Goal: Check status: Check status

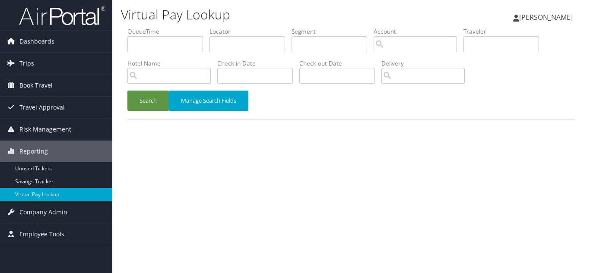
click at [227, 150] on div "Virtual Pay Lookup Luke Perry Luke Perry My Settings Travel Agency Contacts Vie…" at bounding box center [351, 136] width 478 height 273
click at [289, 189] on div "Virtual Pay Lookup Luke Perry Luke Perry My Settings Travel Agency Contacts Vie…" at bounding box center [351, 136] width 478 height 273
drag, startPoint x: 312, startPoint y: 20, endPoint x: 317, endPoint y: 17, distance: 5.4
click at [312, 20] on h1 "Virtual Pay Lookup" at bounding box center [274, 15] width 307 height 18
click at [224, 46] on input "text" at bounding box center [247, 44] width 76 height 16
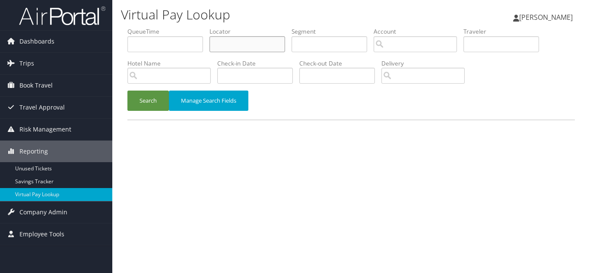
paste input "KZVBFB"
type input "KZVBFB"
click at [127, 91] on button "Search" at bounding box center [147, 101] width 41 height 20
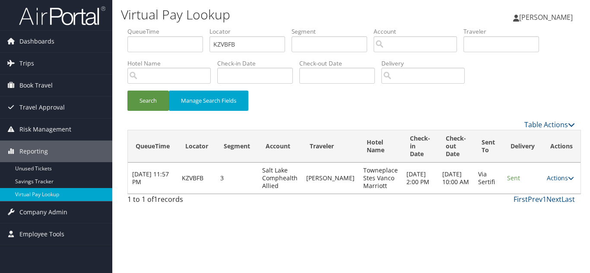
click at [328, 113] on div "Search Manage Search Fields" at bounding box center [351, 105] width 460 height 29
click at [551, 180] on link "Actions" at bounding box center [560, 178] width 27 height 8
click at [550, 208] on link "Logs" at bounding box center [538, 205] width 54 height 15
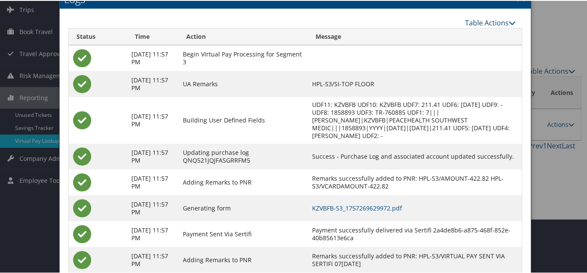
scroll to position [86, 0]
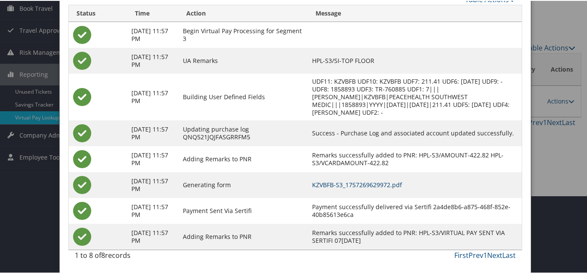
drag, startPoint x: 396, startPoint y: 184, endPoint x: 302, endPoint y: 146, distance: 100.9
drag, startPoint x: 374, startPoint y: 182, endPoint x: 210, endPoint y: 8, distance: 238.9
click at [293, 94] on td "Building User Defined Fields" at bounding box center [242, 96] width 129 height 47
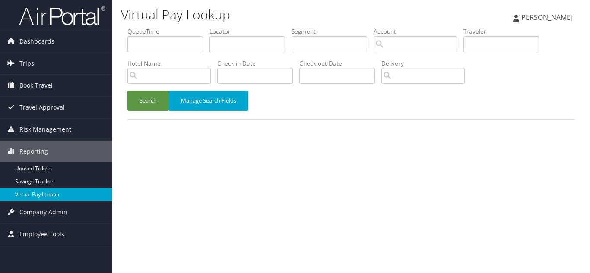
click at [46, 193] on link "Virtual Pay Lookup" at bounding box center [56, 194] width 112 height 13
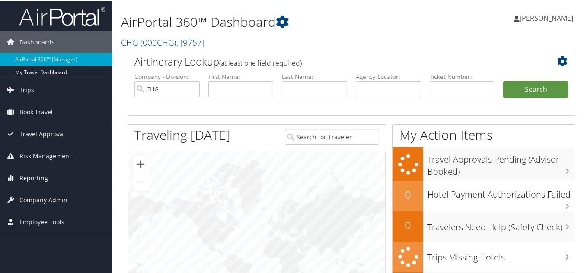
click at [37, 177] on span "Reporting" at bounding box center [33, 178] width 29 height 22
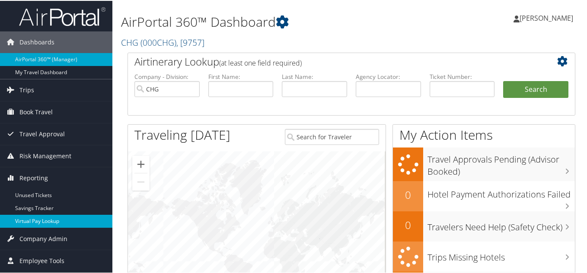
click at [36, 218] on link "Virtual Pay Lookup" at bounding box center [56, 220] width 112 height 13
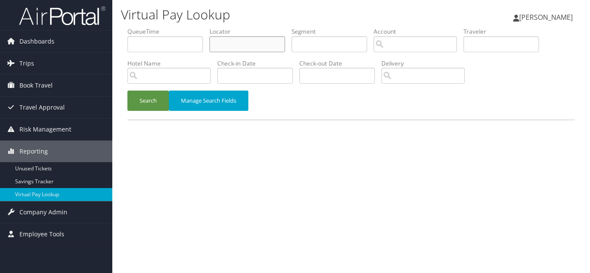
click at [232, 45] on input "text" at bounding box center [247, 44] width 76 height 16
paste input "KZVBFB"
click at [127, 91] on button "Search" at bounding box center [147, 101] width 41 height 20
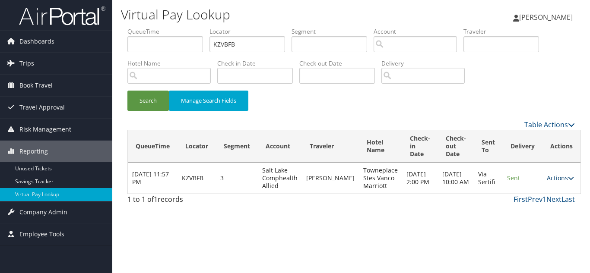
click at [548, 180] on link "Actions" at bounding box center [560, 178] width 27 height 8
click at [539, 206] on link "Logs" at bounding box center [538, 205] width 54 height 15
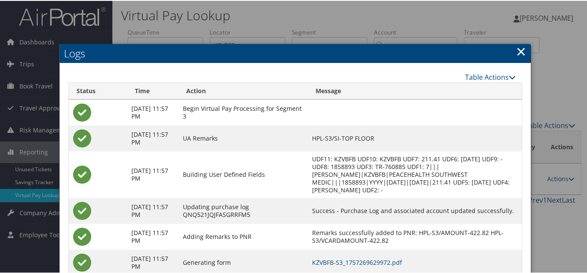
click at [516, 51] on link "×" at bounding box center [521, 50] width 10 height 17
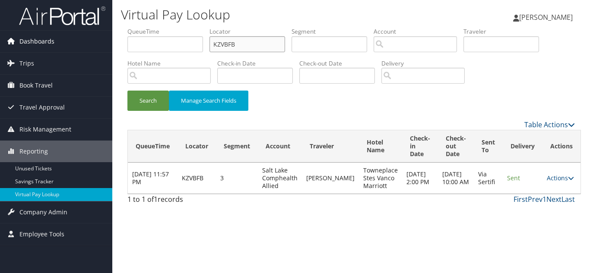
drag, startPoint x: 249, startPoint y: 42, endPoint x: 30, endPoint y: 42, distance: 219.0
click at [30, 42] on div "Dashboards AirPortal 360™ (Manager) My Travel Dashboard Trips Airtinerary® Look…" at bounding box center [295, 136] width 590 height 273
paste input "QQAVQE"
click at [127, 91] on button "Search" at bounding box center [147, 101] width 41 height 20
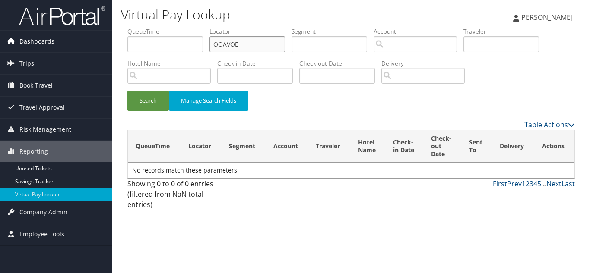
drag, startPoint x: 243, startPoint y: 41, endPoint x: 44, endPoint y: 40, distance: 199.5
click at [44, 40] on div "Dashboards AirPortal 360™ (Manager) My Travel Dashboard Trips Airtinerary® Look…" at bounding box center [295, 136] width 590 height 273
paste input "MLAGTR"
type input "MLAGTR"
click at [127, 91] on button "Search" at bounding box center [147, 101] width 41 height 20
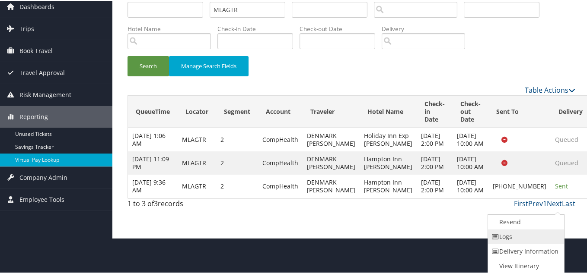
click at [521, 237] on link "Logs" at bounding box center [525, 236] width 74 height 15
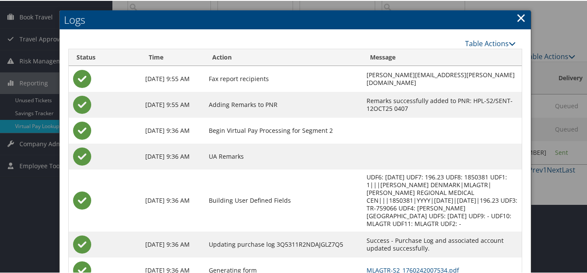
scroll to position [113, 0]
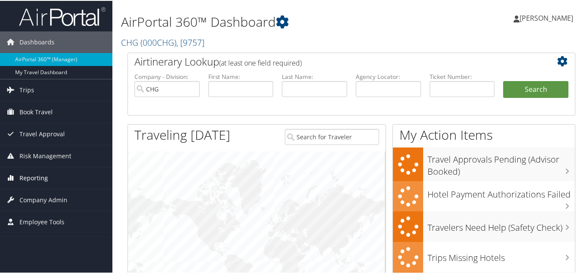
click at [35, 181] on span "Reporting" at bounding box center [33, 178] width 29 height 22
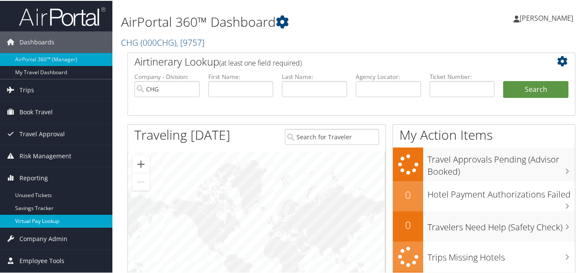
click at [33, 221] on link "Virtual Pay Lookup" at bounding box center [56, 220] width 112 height 13
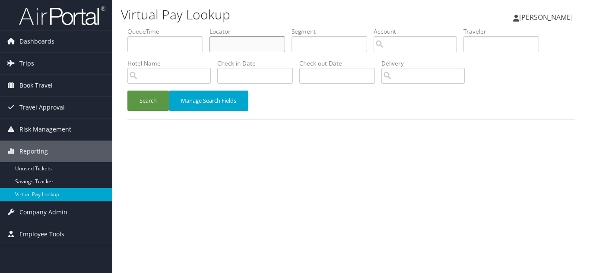
click at [236, 49] on input "text" at bounding box center [247, 44] width 76 height 16
paste input "MLAGTR"
type input "MLAGTR"
click at [127, 91] on button "Search" at bounding box center [147, 101] width 41 height 20
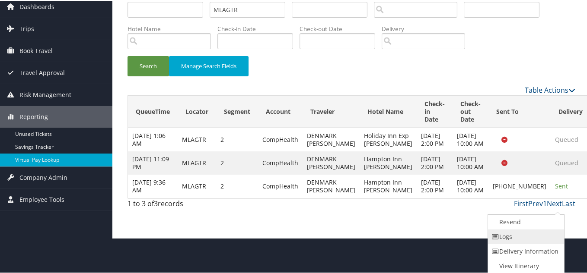
click at [515, 232] on link "Logs" at bounding box center [525, 236] width 74 height 15
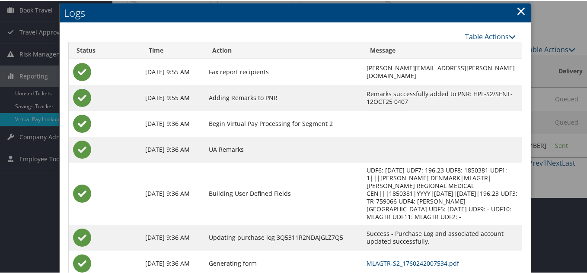
scroll to position [27, 0]
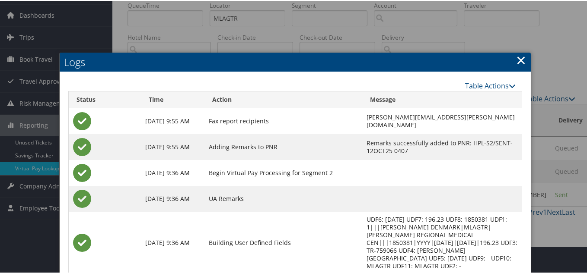
click at [519, 57] on link "×" at bounding box center [521, 59] width 10 height 17
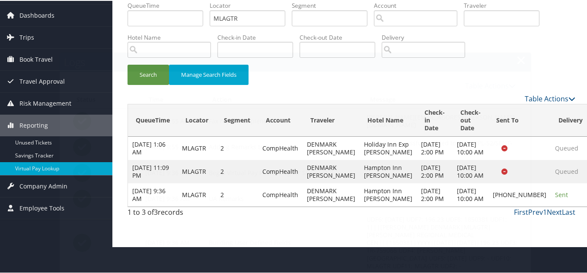
scroll to position [6, 0]
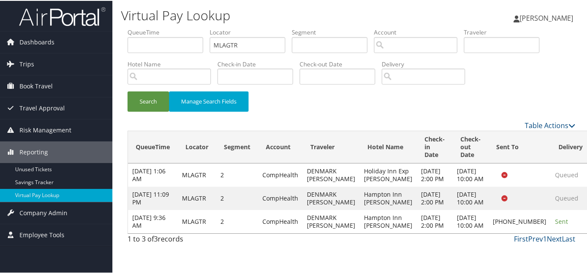
click at [347, 101] on div "Search Manage Search Fields" at bounding box center [351, 105] width 460 height 29
drag, startPoint x: 551, startPoint y: 238, endPoint x: 565, endPoint y: 243, distance: 15.0
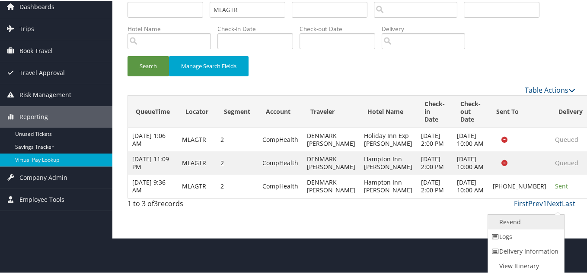
click at [512, 223] on link "Resend" at bounding box center [525, 221] width 74 height 15
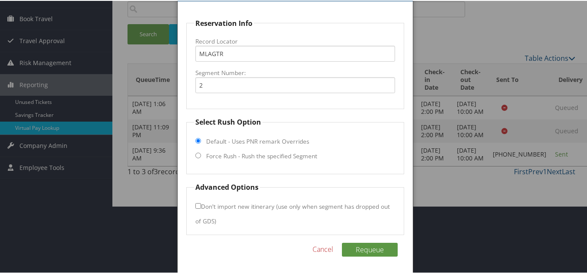
scroll to position [68, 0]
click at [198, 156] on input "Force Rush - Rush the specified Segment" at bounding box center [198, 155] width 6 height 6
radio input "true"
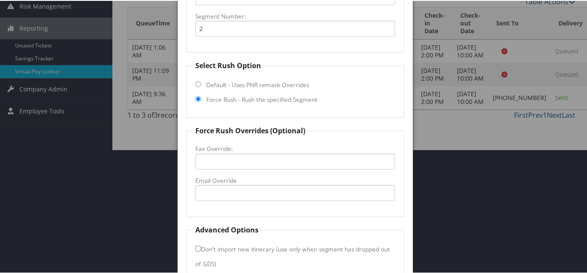
scroll to position [167, 0]
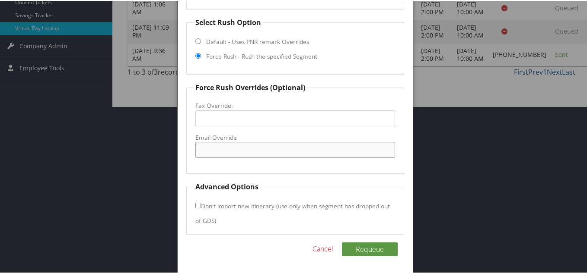
click at [221, 152] on input "Email Override" at bounding box center [295, 149] width 200 height 16
paste input "[EMAIL_ADDRESS][DOMAIN_NAME]"
type input "[EMAIL_ADDRESS][DOMAIN_NAME]"
click at [294, 163] on fieldset "Force Rush Overrides (Optional) Fax Override: Email Override [EMAIL_ADDRESS][DO…" at bounding box center [295, 128] width 218 height 92
click at [372, 247] on button "Requeue" at bounding box center [370, 249] width 56 height 14
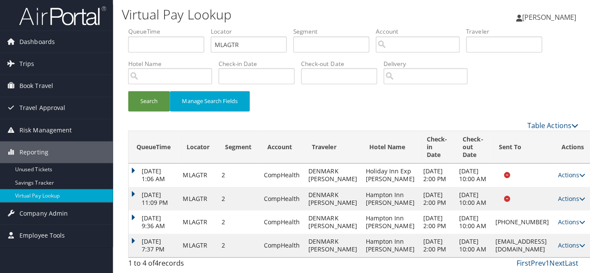
scroll to position [0, 0]
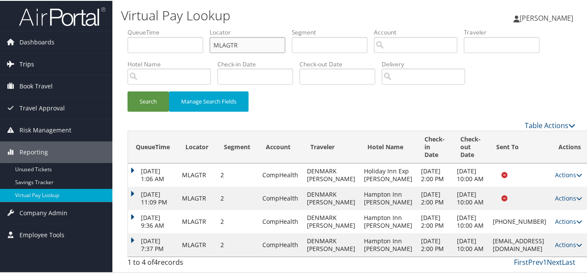
drag, startPoint x: 220, startPoint y: 43, endPoint x: 67, endPoint y: 55, distance: 153.3
click at [67, 55] on div "Dashboards AirPortal 360™ (Manager) My Travel Dashboard Trips Airtinerary® Look…" at bounding box center [295, 136] width 590 height 273
paste input "LBIGTT"
click at [127, 91] on button "Search" at bounding box center [147, 101] width 41 height 20
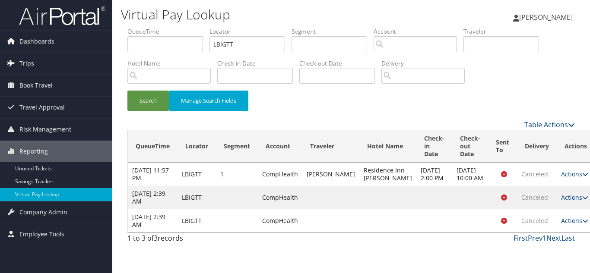
click at [314, 121] on div "Table Actions" at bounding box center [409, 125] width 333 height 10
drag, startPoint x: 136, startPoint y: 38, endPoint x: 111, endPoint y: 38, distance: 24.2
click at [112, 38] on div "Dashboards AirPortal 360™ (Manager) My Travel Dashboard Trips Airtinerary® Look…" at bounding box center [295, 136] width 590 height 273
paste input "MWOUFZ"
click at [127, 91] on button "Search" at bounding box center [147, 101] width 41 height 20
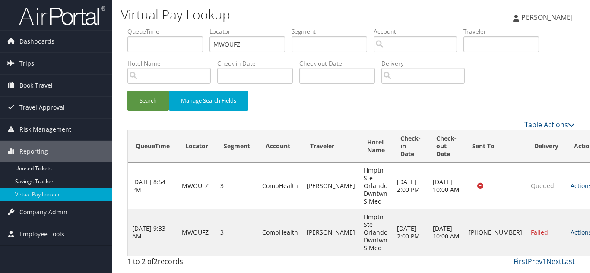
click at [571, 232] on link "Actions" at bounding box center [584, 232] width 27 height 8
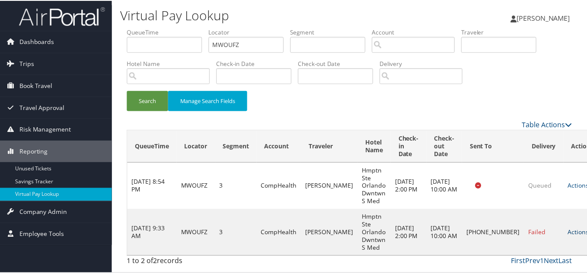
scroll to position [24, 0]
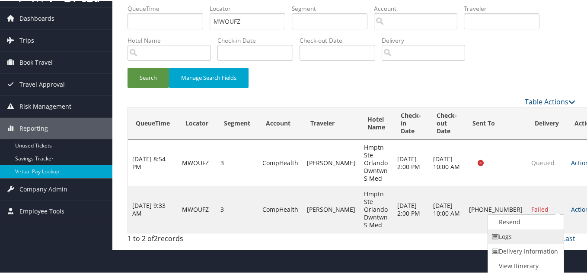
click at [518, 237] on link "Logs" at bounding box center [525, 236] width 74 height 15
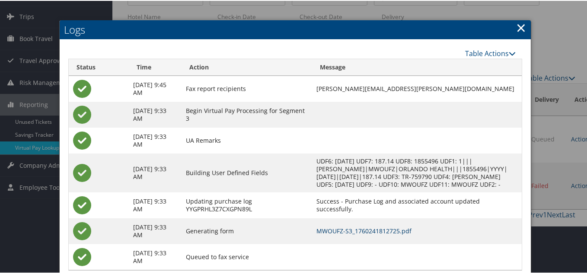
scroll to position [32, 0]
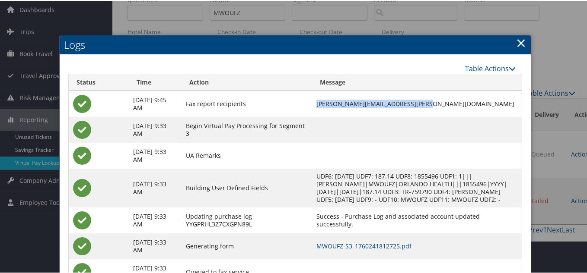
drag, startPoint x: 426, startPoint y: 102, endPoint x: 316, endPoint y: 102, distance: 109.7
click at [316, 102] on tr "[DATE] 9:45 AM Fax report recipients [PERSON_NAME][EMAIL_ADDRESS][PERSON_NAME][…" at bounding box center [295, 103] width 453 height 26
click at [428, 117] on td at bounding box center [416, 129] width 209 height 26
drag, startPoint x: 426, startPoint y: 104, endPoint x: 317, endPoint y: 107, distance: 109.8
click at [317, 107] on td "[PERSON_NAME][EMAIL_ADDRESS][PERSON_NAME][DOMAIN_NAME]" at bounding box center [416, 103] width 209 height 26
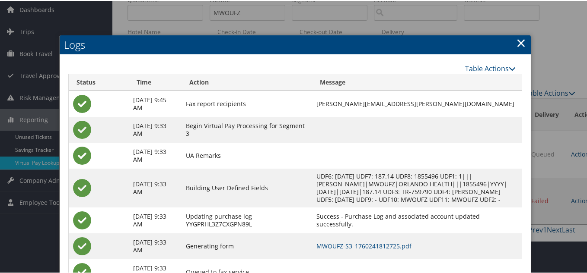
click at [419, 119] on td at bounding box center [416, 129] width 209 height 26
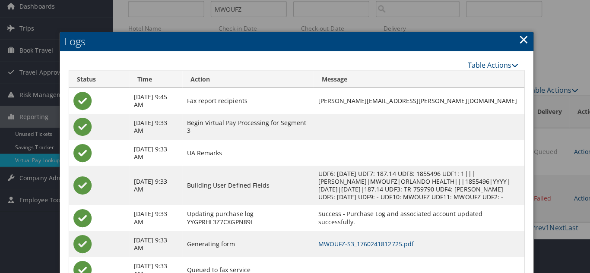
scroll to position [0, 0]
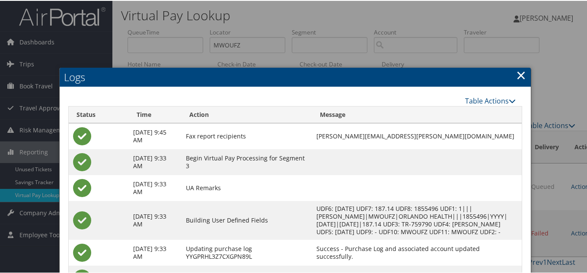
drag, startPoint x: 517, startPoint y: 77, endPoint x: 372, endPoint y: 79, distance: 145.1
click at [517, 77] on link "×" at bounding box center [521, 74] width 10 height 17
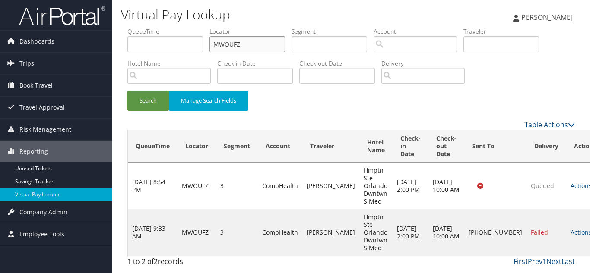
drag, startPoint x: 241, startPoint y: 48, endPoint x: 113, endPoint y: 52, distance: 127.9
click at [113, 52] on div "Virtual Pay Lookup [PERSON_NAME] [PERSON_NAME] My Settings Travel Agency Contac…" at bounding box center [351, 136] width 478 height 273
paste input "GAKDCE"
click at [127, 91] on button "Search" at bounding box center [147, 101] width 41 height 20
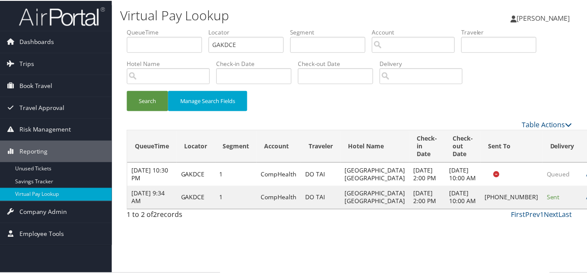
scroll to position [12, 0]
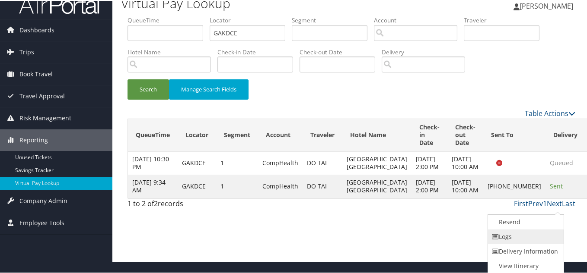
click at [524, 235] on link "Logs" at bounding box center [525, 236] width 74 height 15
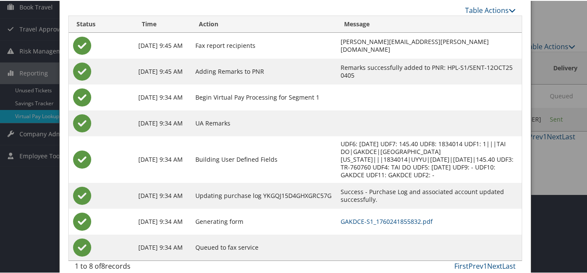
scroll to position [86, 0]
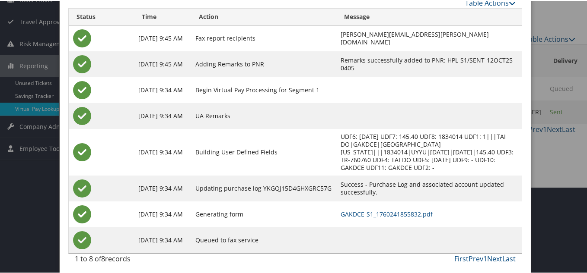
click at [287, 27] on td "Fax report recipients" at bounding box center [263, 38] width 145 height 26
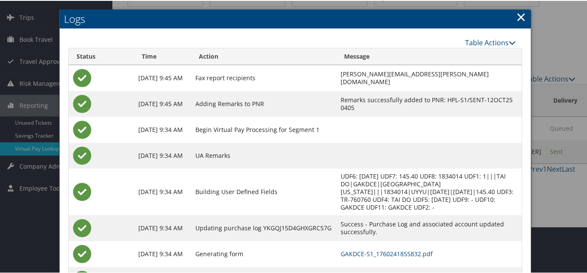
scroll to position [0, 0]
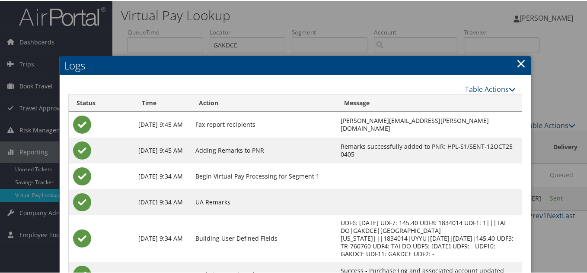
click at [517, 66] on link "×" at bounding box center [521, 62] width 10 height 17
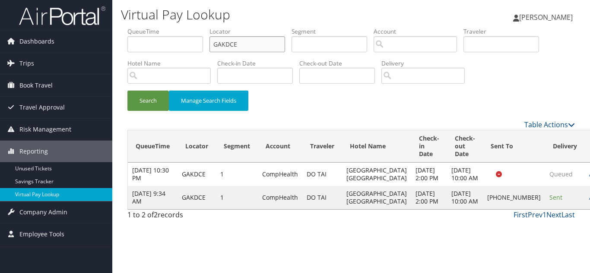
drag, startPoint x: 243, startPoint y: 47, endPoint x: 171, endPoint y: 46, distance: 72.6
click at [172, 27] on ul "QueueTime Locator GAKDCE Segment Account Traveler Hotel Name Check-in Date Chec…" at bounding box center [350, 27] width 447 height 0
paste input "YBUJGR"
click at [127, 91] on button "Search" at bounding box center [147, 101] width 41 height 20
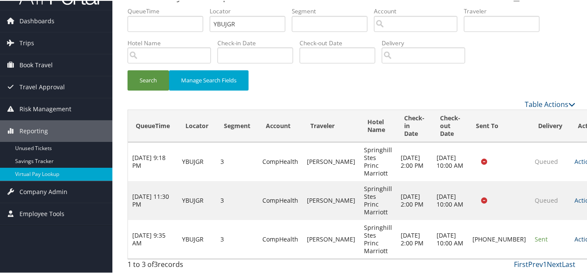
click at [574, 241] on link "Actions" at bounding box center [587, 239] width 27 height 8
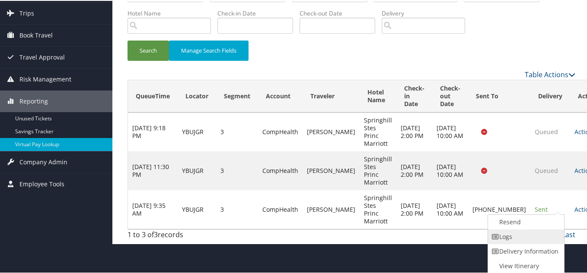
click at [517, 238] on link "Logs" at bounding box center [525, 236] width 74 height 15
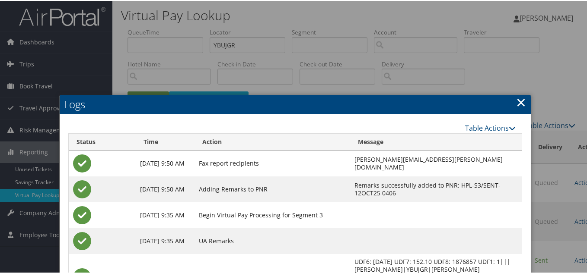
click at [516, 100] on link "×" at bounding box center [521, 101] width 10 height 17
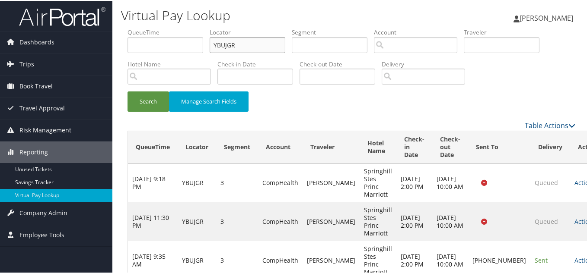
drag, startPoint x: 135, startPoint y: 51, endPoint x: 121, endPoint y: 53, distance: 14.0
click at [127, 51] on form "QueueTime Locator YBUJGR Segment Account Traveler Hotel Name Check-in Date Chec…" at bounding box center [350, 73] width 447 height 92
paste input "NZRUBZ"
type input "NZRUBZ"
click at [127, 91] on button "Search" at bounding box center [147, 101] width 41 height 20
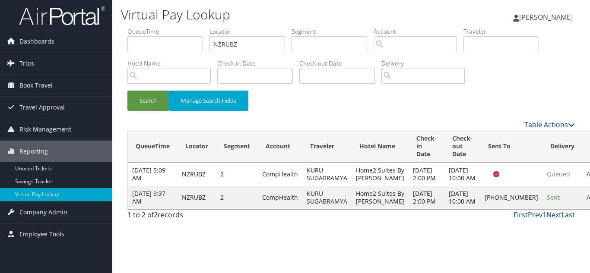
click at [587, 202] on link "Actions" at bounding box center [600, 197] width 27 height 8
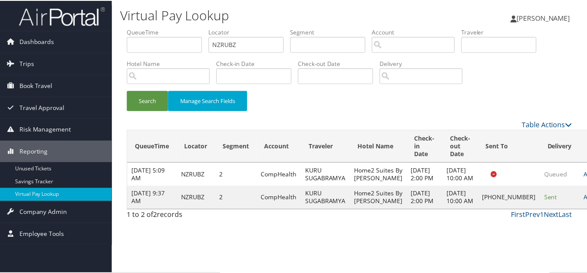
scroll to position [24, 0]
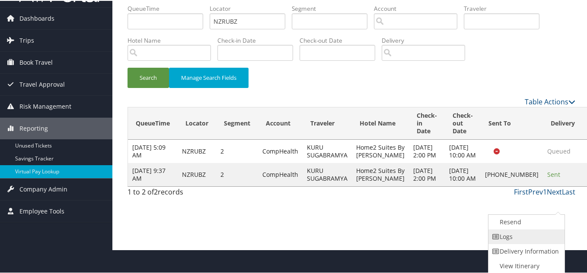
click at [518, 237] on link "Logs" at bounding box center [525, 236] width 74 height 15
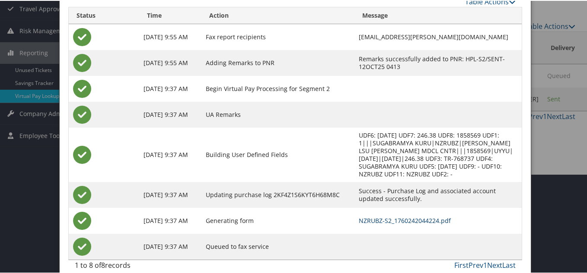
scroll to position [101, 0]
